Goal: Use online tool/utility

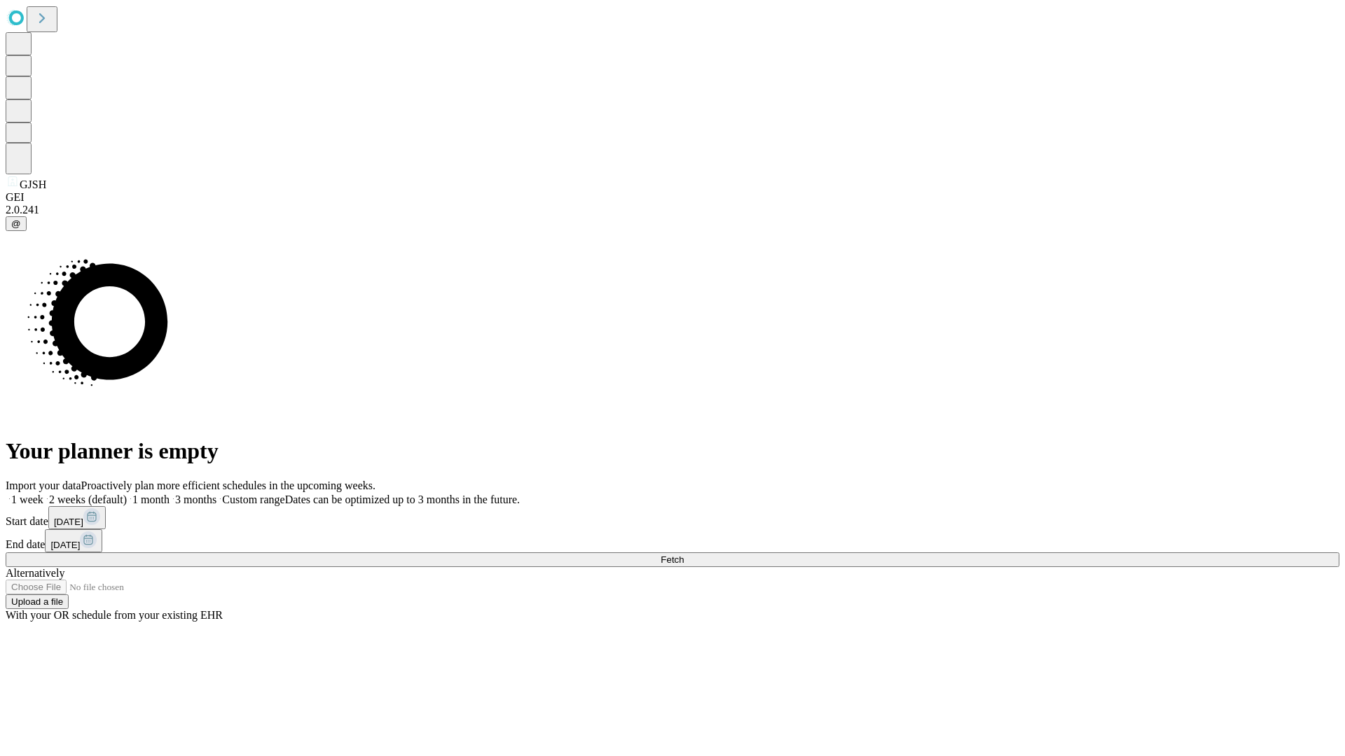
click at [684, 555] on span "Fetch" at bounding box center [672, 560] width 23 height 11
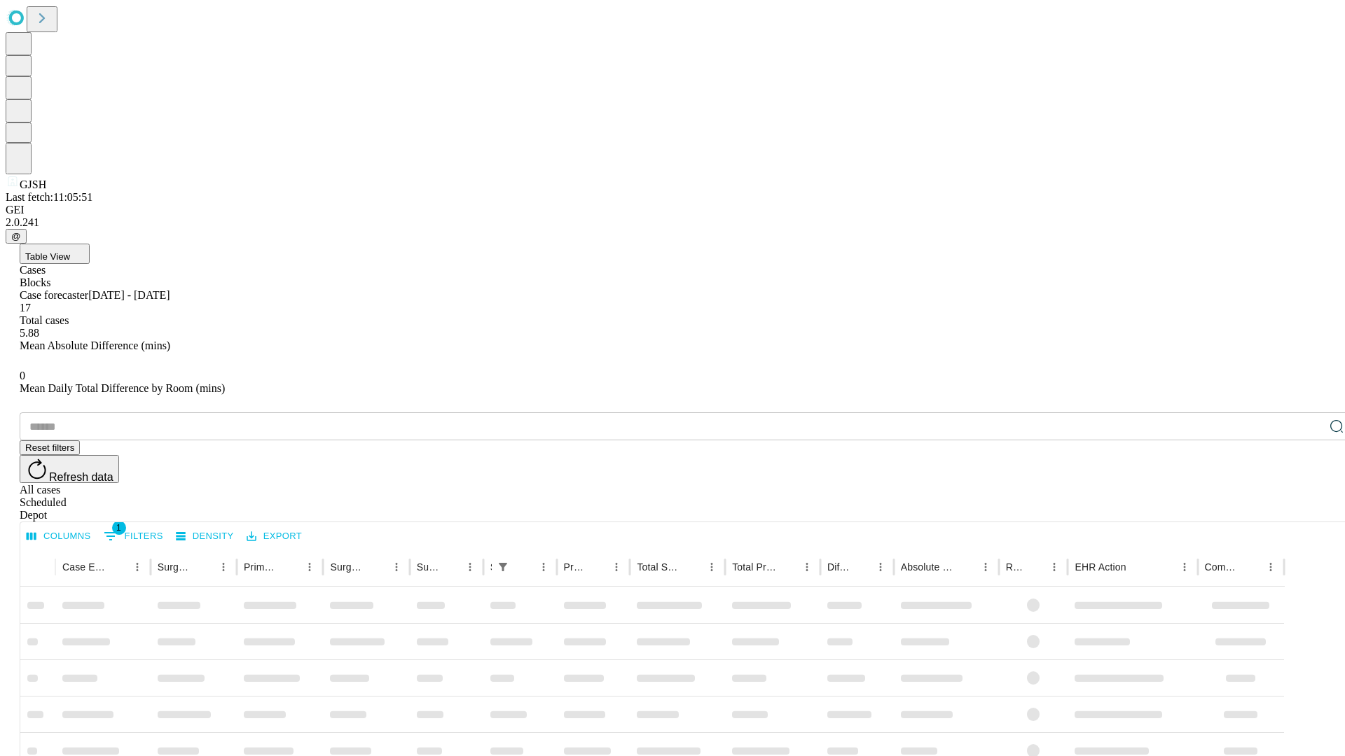
click at [70, 251] on span "Table View" at bounding box center [47, 256] width 45 height 11
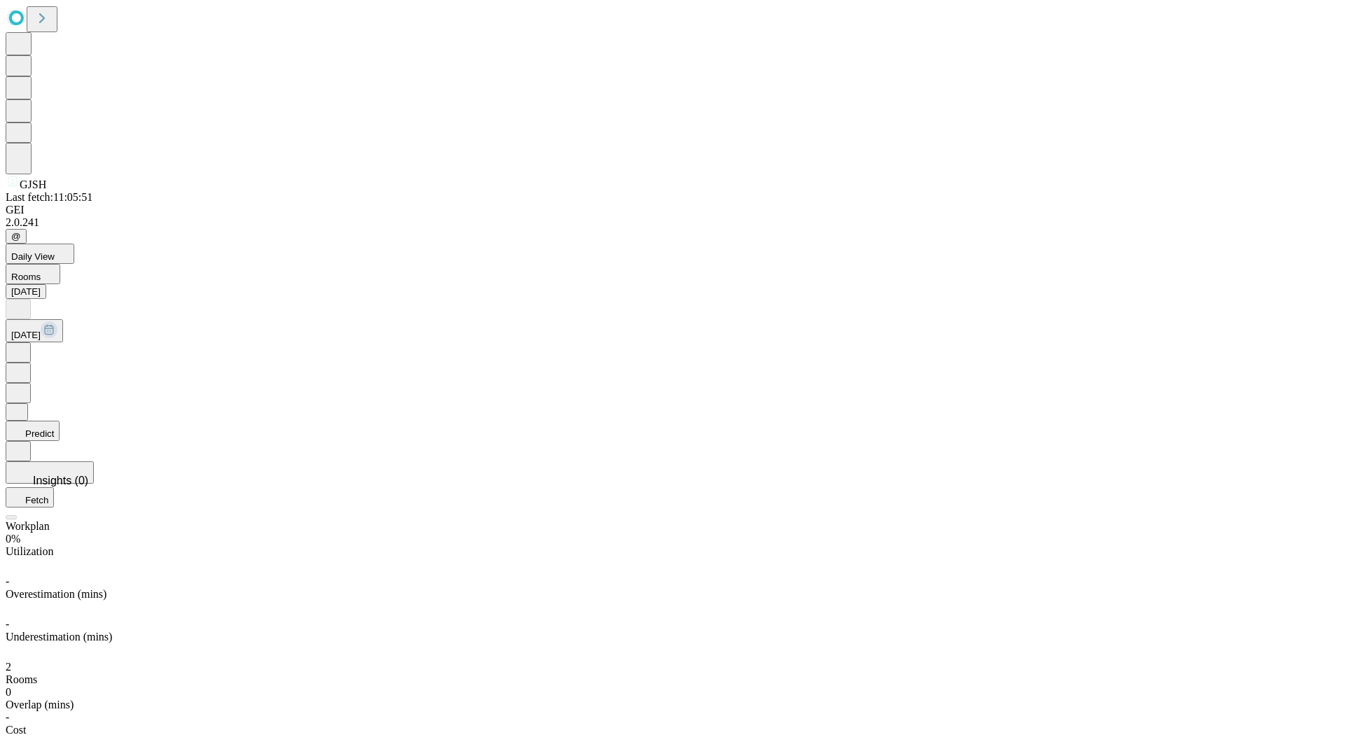
click at [60, 421] on button "Predict" at bounding box center [33, 431] width 54 height 20
